Goal: Task Accomplishment & Management: Complete application form

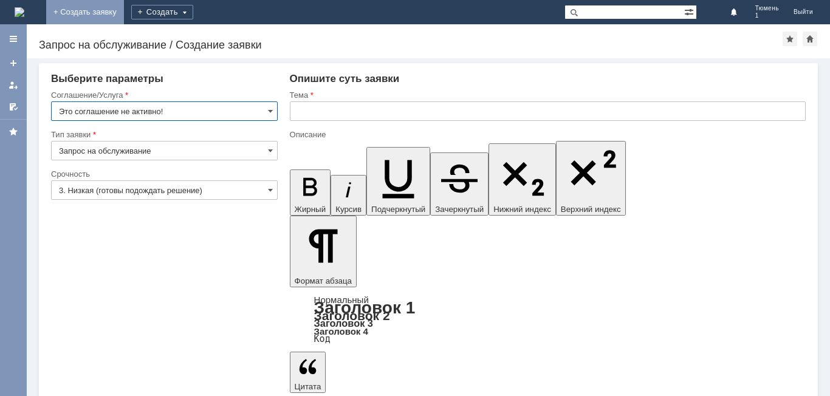
click at [124, 13] on link "+ Создать заявку" at bounding box center [85, 12] width 78 height 24
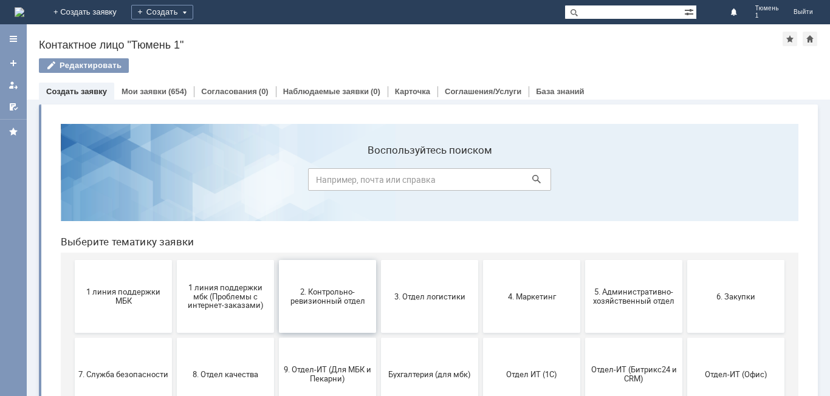
scroll to position [61, 0]
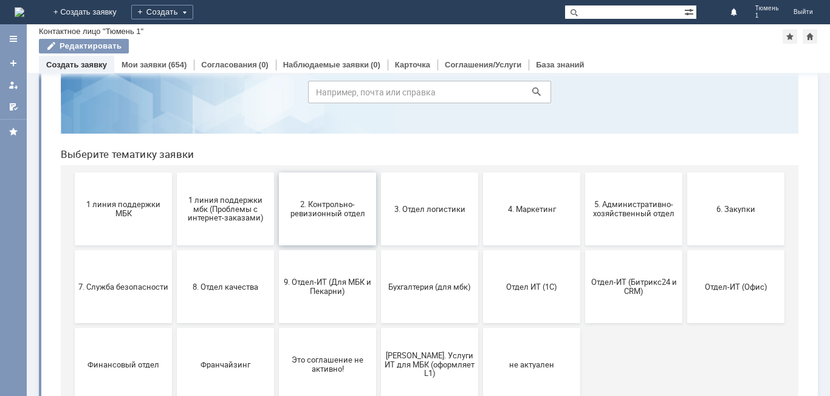
click at [320, 216] on span "2. Контрольно-ревизионный отдел" at bounding box center [328, 209] width 90 height 18
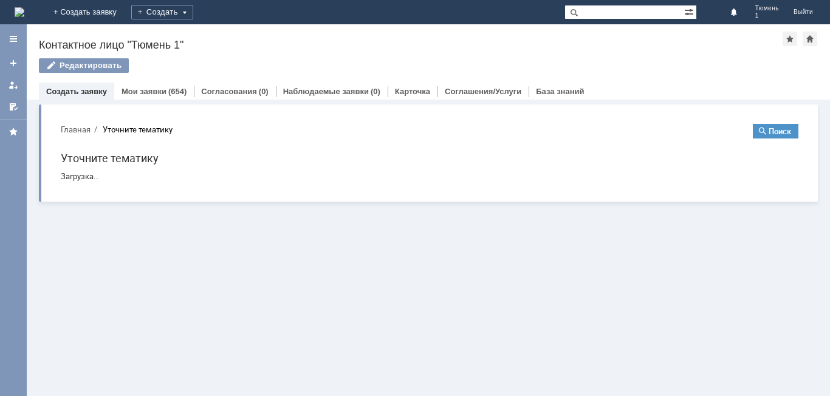
scroll to position [0, 0]
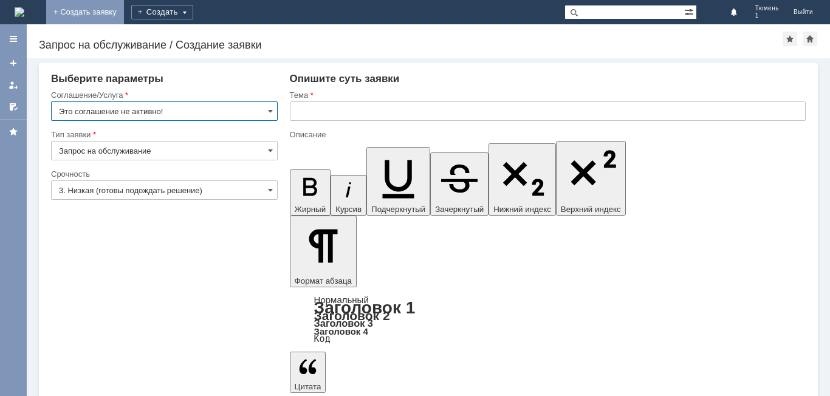
click at [124, 10] on link "+ Создать заявку" at bounding box center [85, 12] width 78 height 24
click at [124, 14] on link "+ Создать заявку" at bounding box center [85, 12] width 78 height 24
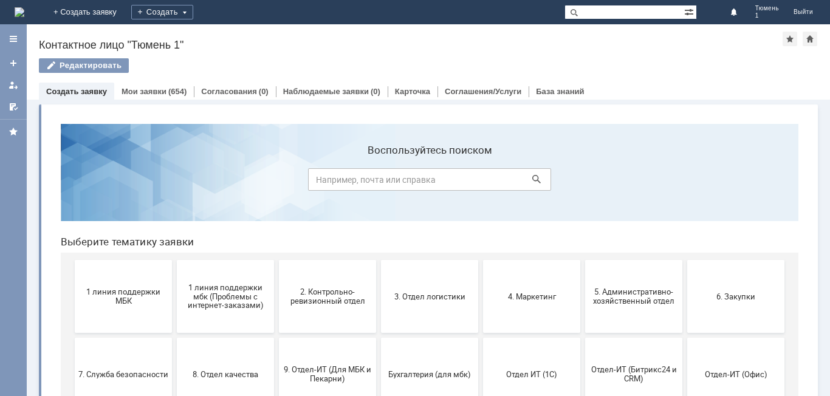
scroll to position [61, 0]
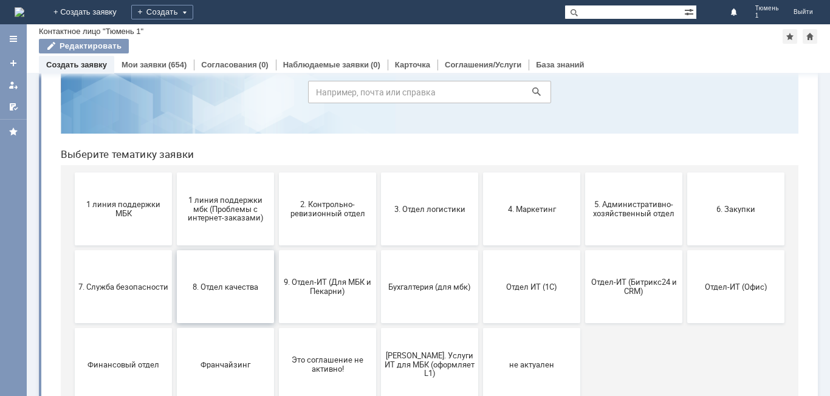
click at [229, 291] on span "8. Отдел качества" at bounding box center [225, 286] width 90 height 9
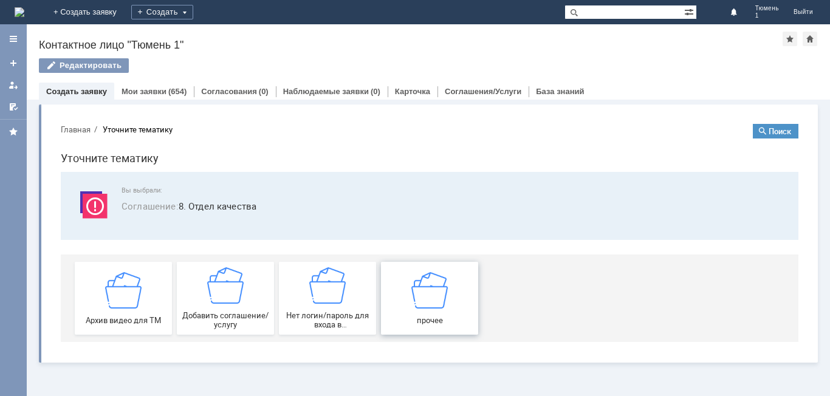
click at [430, 315] on span "прочее" at bounding box center [430, 319] width 90 height 9
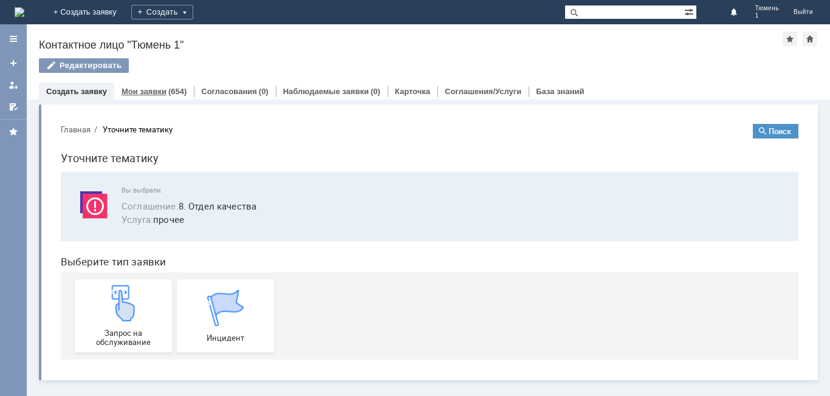
click at [126, 99] on div "Мои заявки (654)" at bounding box center [154, 92] width 80 height 18
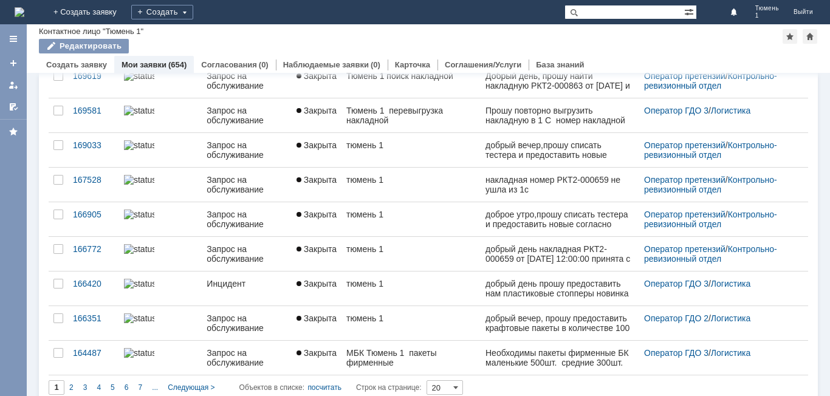
scroll to position [469, 0]
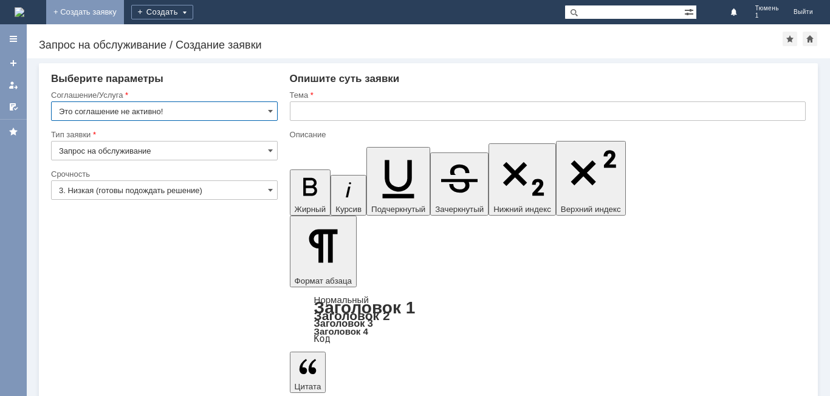
click at [124, 12] on link "+ Создать заявку" at bounding box center [85, 12] width 78 height 24
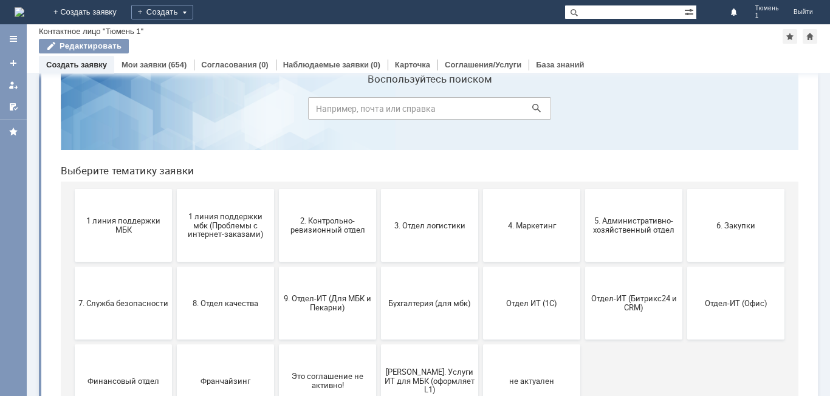
scroll to position [61, 0]
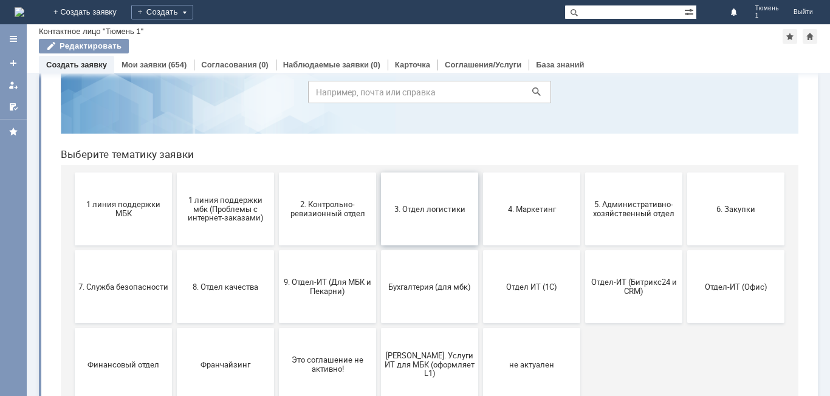
click at [407, 205] on span "3. Отдел логистики" at bounding box center [430, 208] width 90 height 9
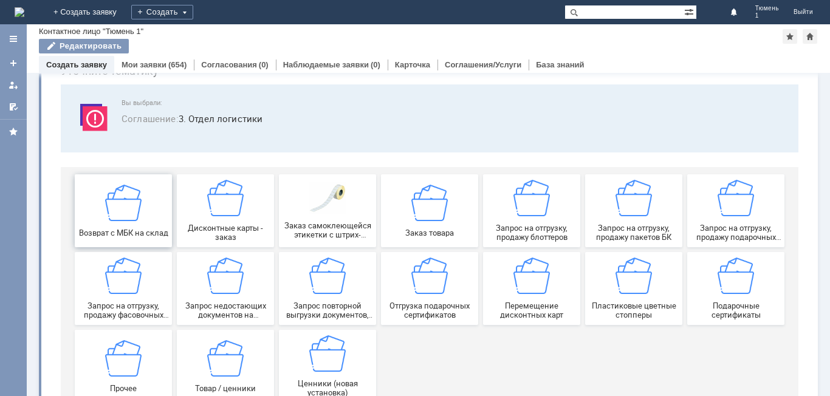
click at [125, 208] on img at bounding box center [123, 202] width 36 height 36
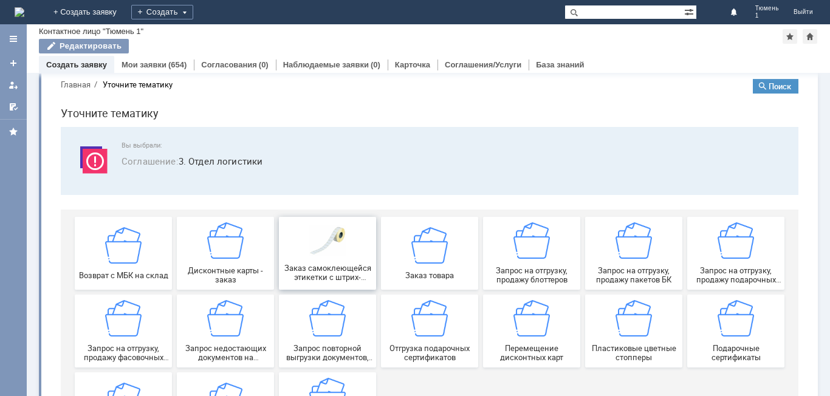
scroll to position [0, 0]
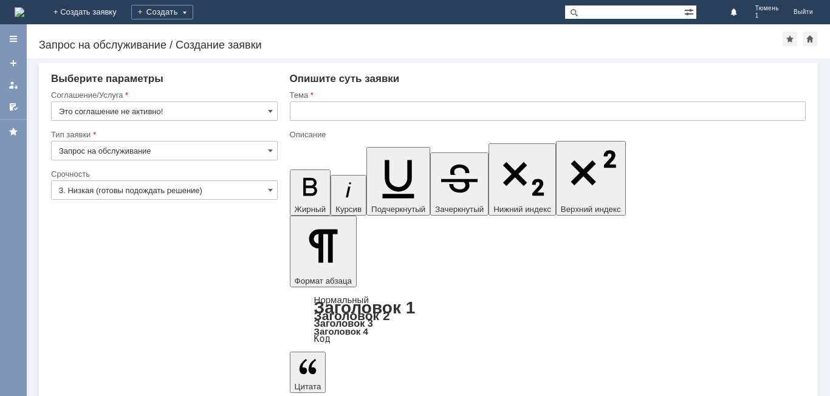
click at [124, 16] on link "+ Создать заявку" at bounding box center [85, 12] width 78 height 24
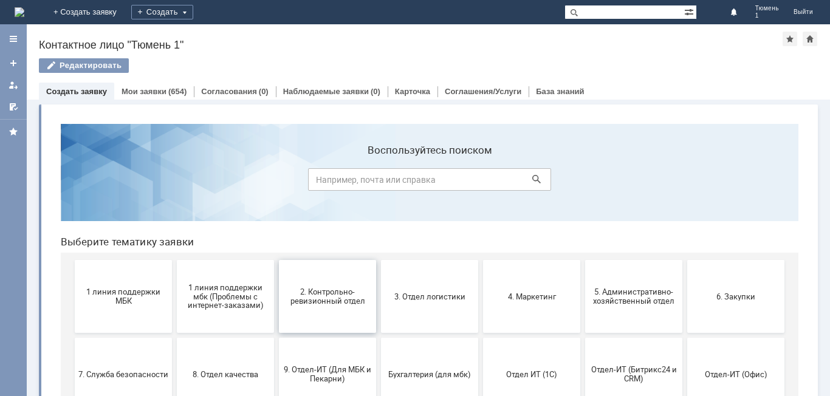
click at [313, 292] on span "2. Контрольно-ревизионный отдел" at bounding box center [328, 296] width 90 height 18
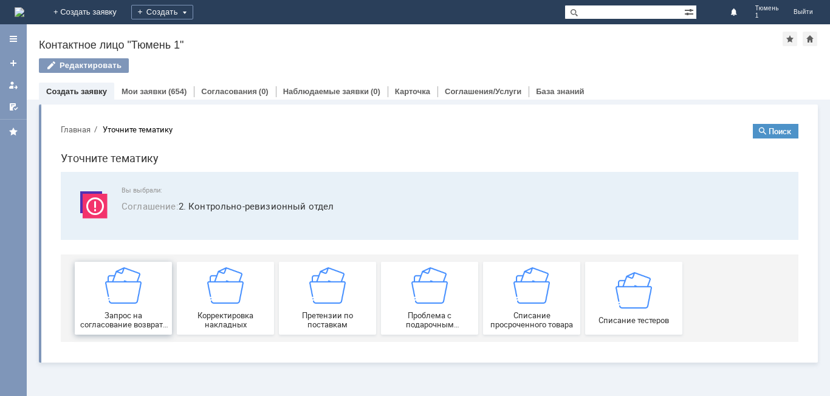
click at [126, 307] on div "Запрос на согласование возврата (д/с или товара)" at bounding box center [123, 298] width 90 height 62
click at [141, 308] on div "Запрос на согласование возврата (д/с или товара)" at bounding box center [123, 298] width 90 height 62
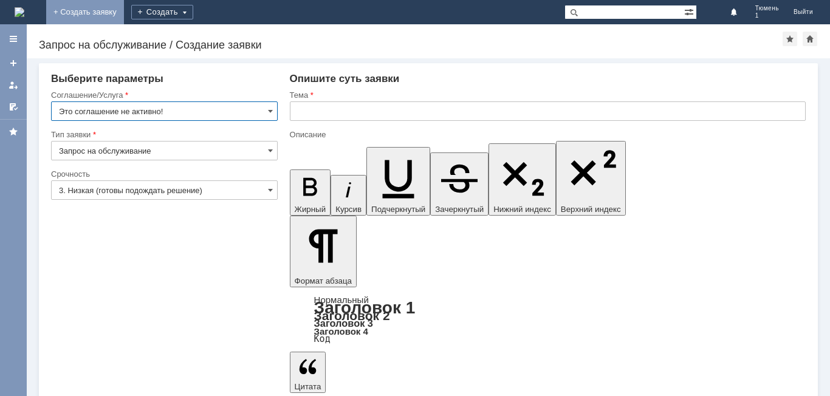
click at [124, 13] on link "+ Создать заявку" at bounding box center [85, 12] width 78 height 24
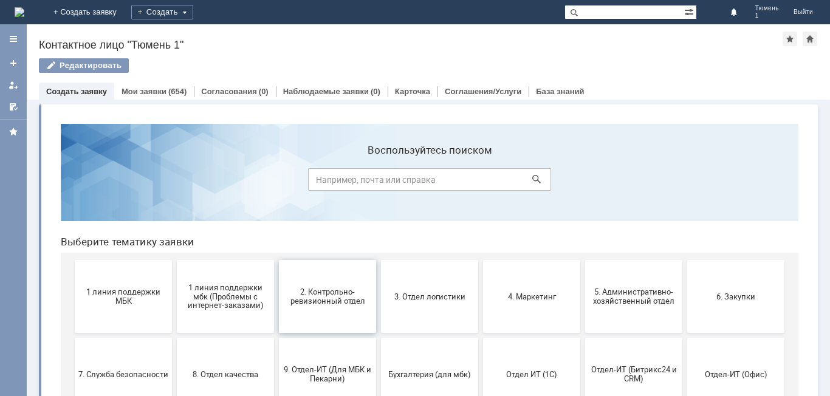
click at [308, 295] on span "2. Контрольно-ревизионный отдел" at bounding box center [328, 296] width 90 height 18
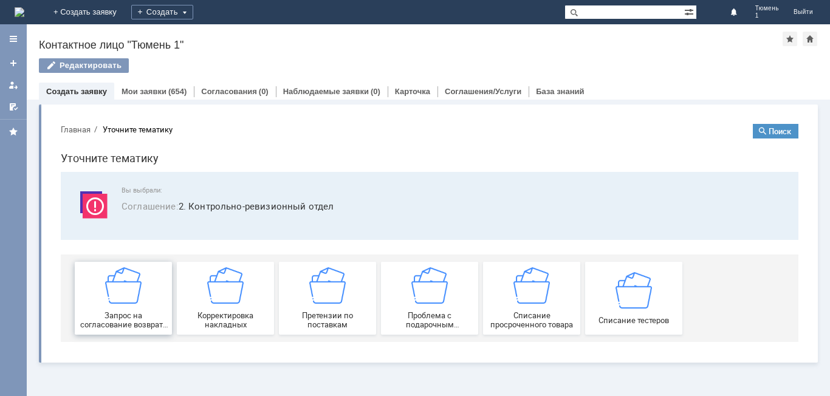
click at [135, 303] on img at bounding box center [123, 285] width 36 height 36
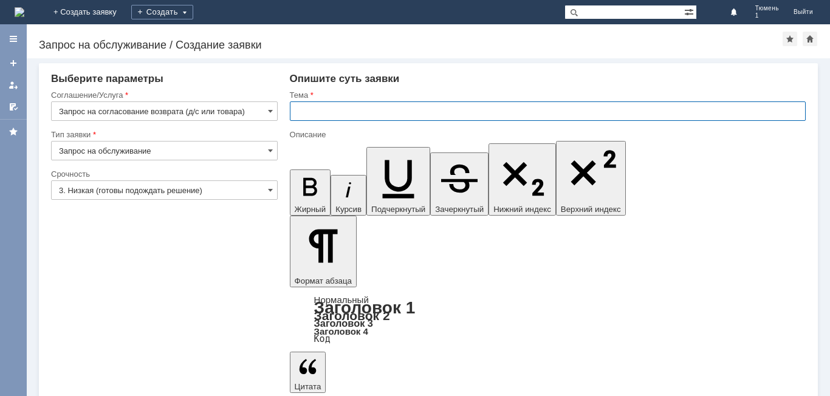
click at [300, 114] on input "text" at bounding box center [548, 110] width 516 height 19
type input "МБК Тюмень 1- Отбраковка"
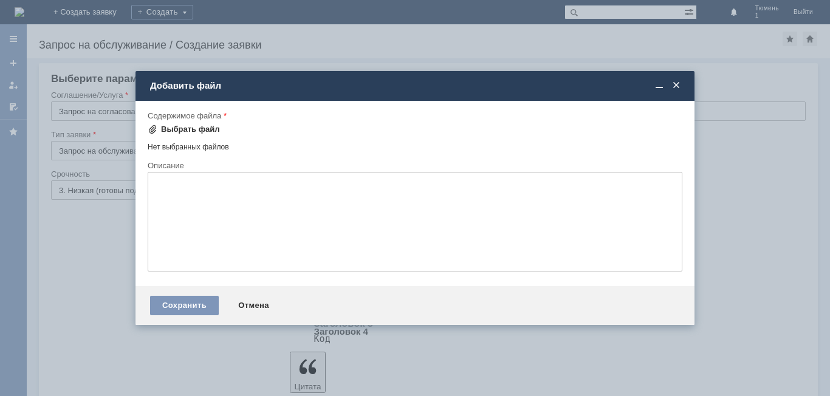
click at [156, 128] on span at bounding box center [153, 130] width 10 height 10
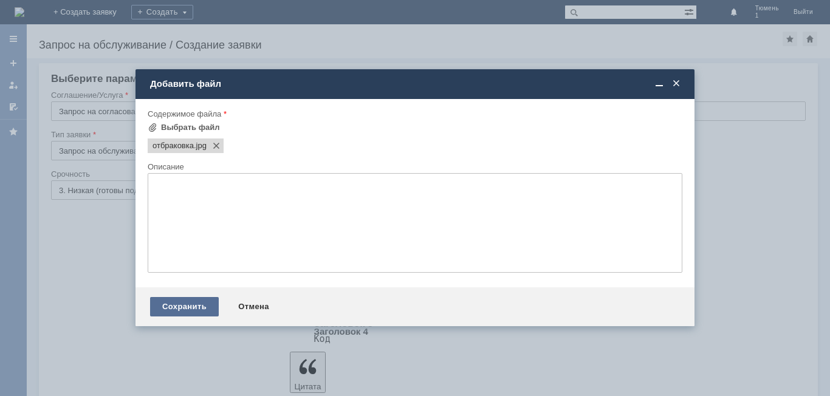
click at [184, 306] on div "Сохранить" at bounding box center [184, 306] width 69 height 19
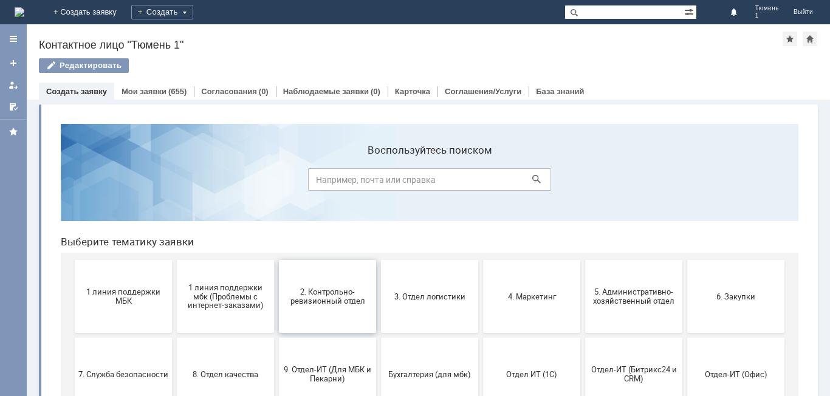
click at [340, 278] on button "2. Контрольно-ревизионный отдел" at bounding box center [327, 296] width 97 height 73
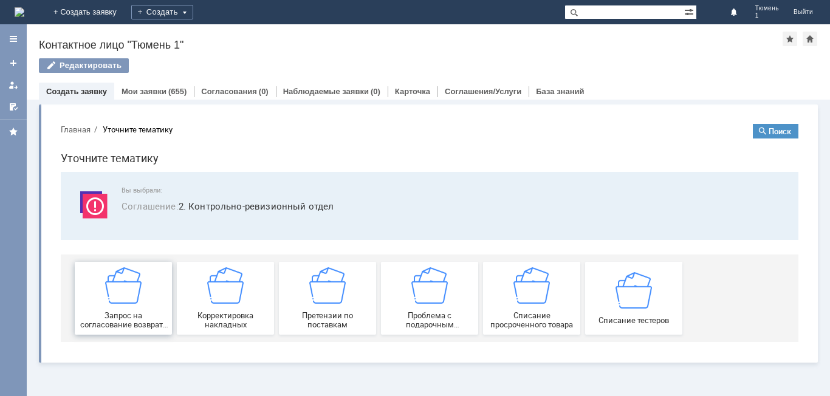
click at [97, 320] on span "Запрос на согласование возврата (д/с или товара)" at bounding box center [123, 320] width 90 height 18
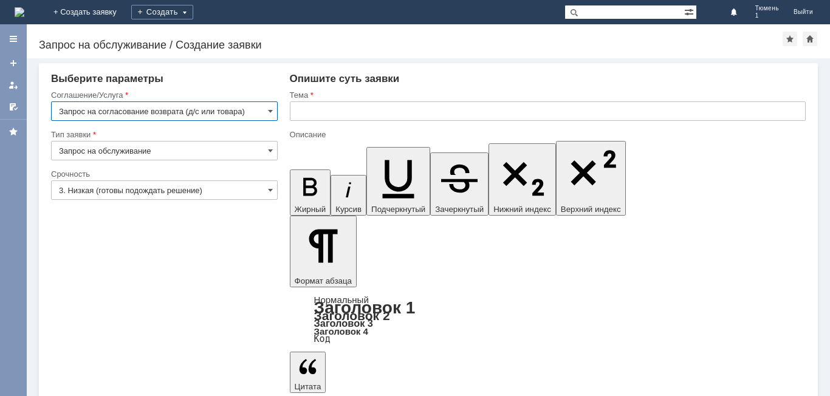
click at [297, 110] on input "text" at bounding box center [548, 110] width 516 height 19
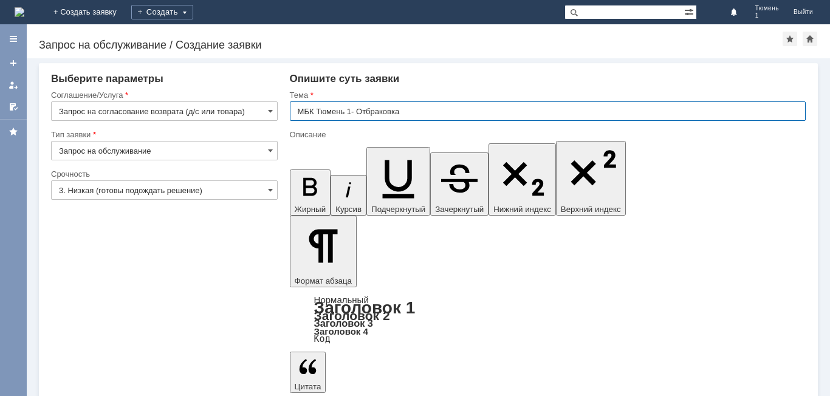
type input "МБК Тюмень 1- Отбраковка"
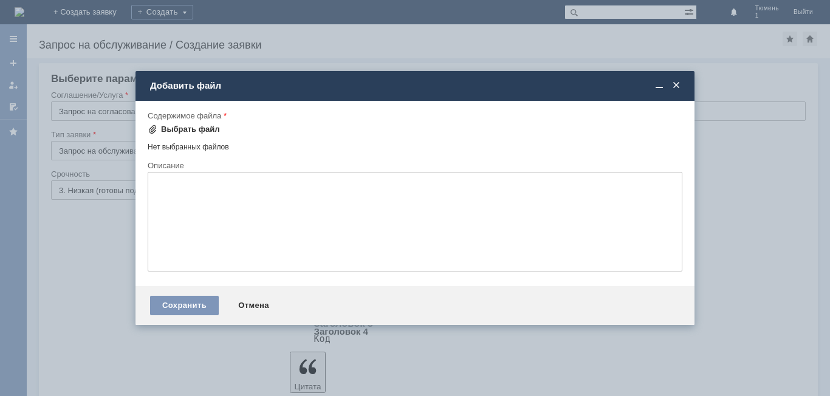
click at [174, 126] on div "Выбрать файл" at bounding box center [190, 130] width 59 height 10
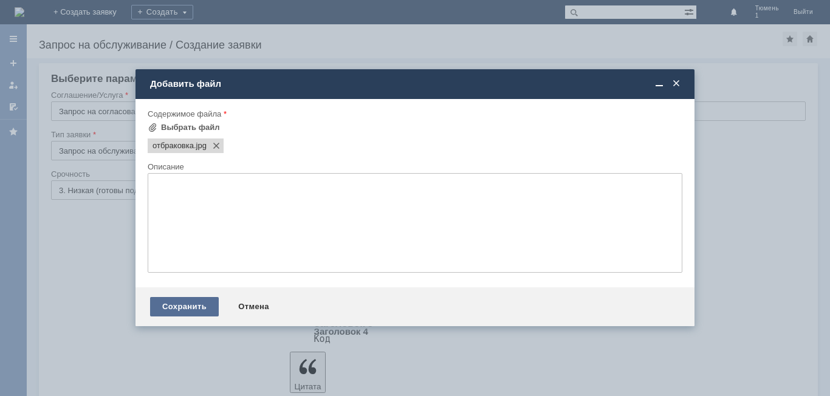
click at [184, 310] on div "Сохранить" at bounding box center [184, 306] width 69 height 19
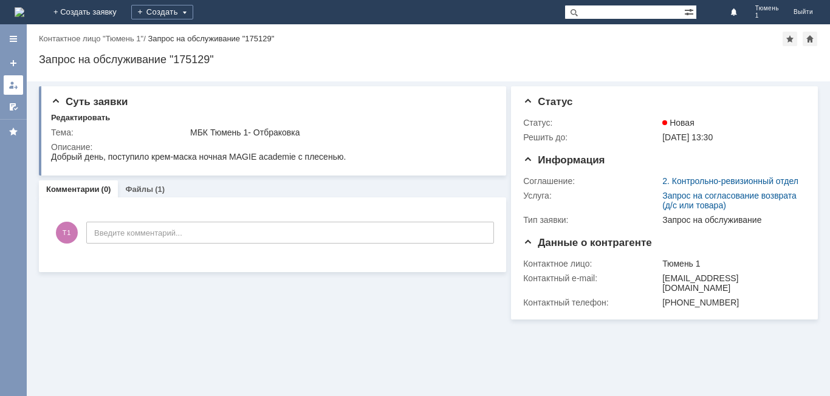
click at [14, 86] on div at bounding box center [14, 85] width 10 height 10
